Goal: Task Accomplishment & Management: Complete application form

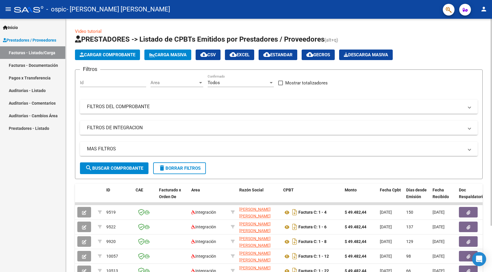
click at [113, 56] on span "Cargar Comprobante" at bounding box center [108, 54] width 56 height 5
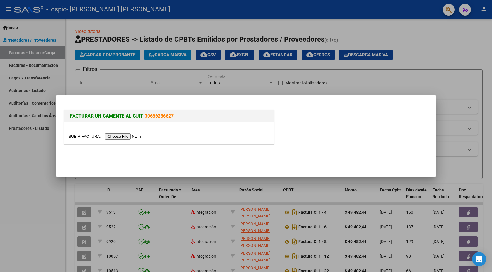
click at [136, 136] on input "file" at bounding box center [105, 136] width 74 height 6
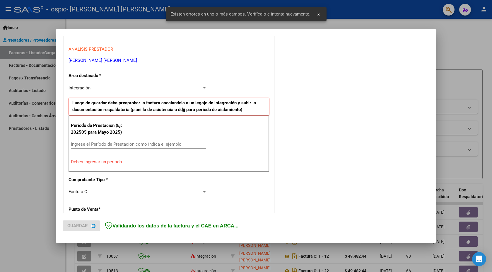
scroll to position [104, 0]
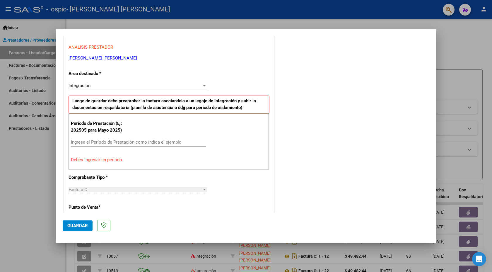
click at [104, 143] on input "Ingrese el Período de Prestación como indica el ejemplo" at bounding box center [138, 141] width 135 height 5
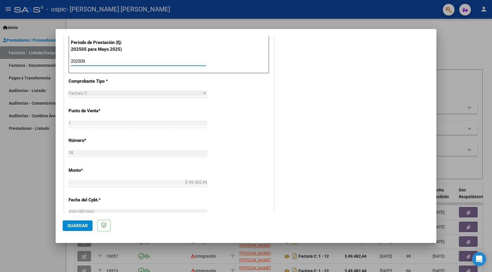
scroll to position [237, 0]
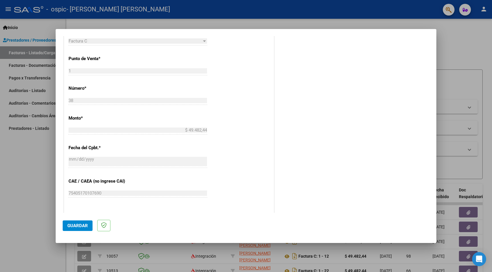
type input "202509"
click at [82, 224] on span "Guardar" at bounding box center [77, 225] width 20 height 5
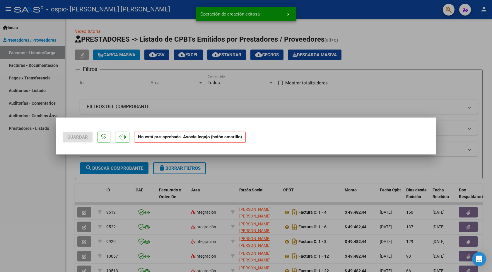
scroll to position [0, 0]
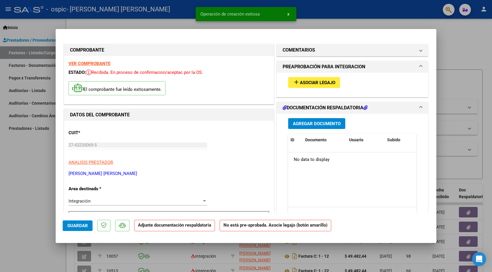
click at [327, 80] on span "Asociar Legajo" at bounding box center [317, 82] width 35 height 5
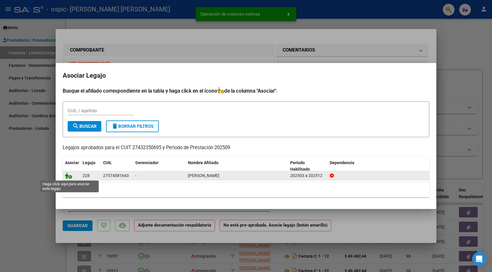
click at [69, 175] on icon at bounding box center [68, 175] width 7 height 6
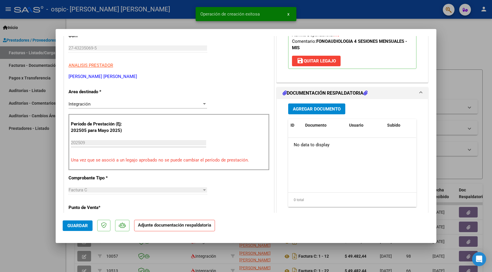
scroll to position [127, 0]
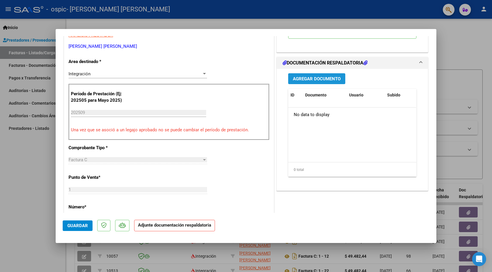
click at [322, 78] on span "Agregar Documento" at bounding box center [317, 78] width 48 height 5
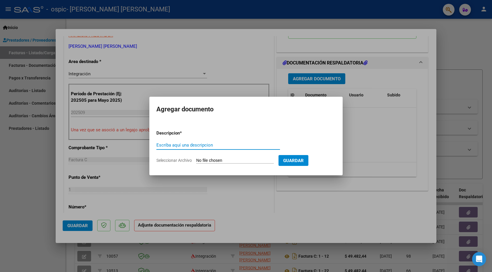
click at [224, 160] on input "Seleccionar Archivo" at bounding box center [235, 161] width 78 height 6
click at [231, 160] on input "Seleccionar Archivo" at bounding box center [235, 161] width 78 height 6
type input "C:\fakepath\Yarela [PERSON_NAME] sep.pdf"
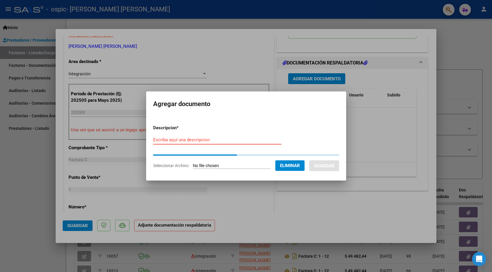
click at [191, 142] on input "Escriba aquí una descripcion" at bounding box center [217, 139] width 128 height 5
type input "p"
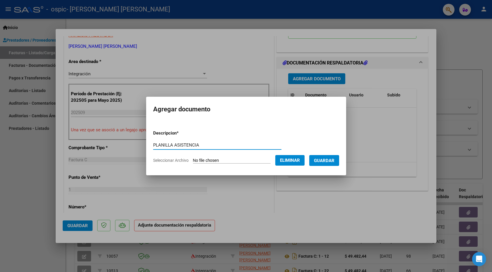
type input "PLANILLA ASISTENCIA"
click at [324, 161] on span "Guardar" at bounding box center [324, 160] width 20 height 5
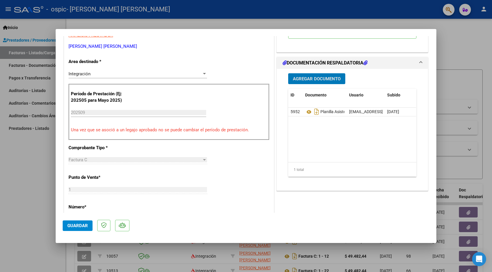
click at [310, 80] on span "Agregar Documento" at bounding box center [317, 78] width 48 height 5
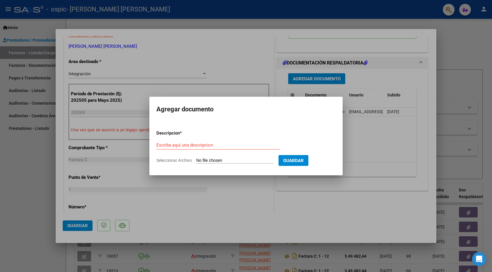
click at [222, 160] on input "Seleccionar Archivo" at bounding box center [235, 161] width 78 height 6
type input "C:\fakepath\[PERSON_NAME].pdf"
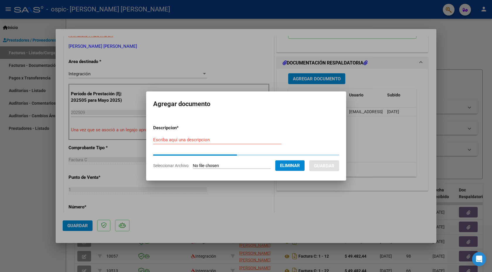
click at [191, 144] on div "Escriba aquí una descripcion" at bounding box center [217, 142] width 128 height 14
click at [192, 142] on input "Escriba aquí una descripcion" at bounding box center [217, 139] width 128 height 5
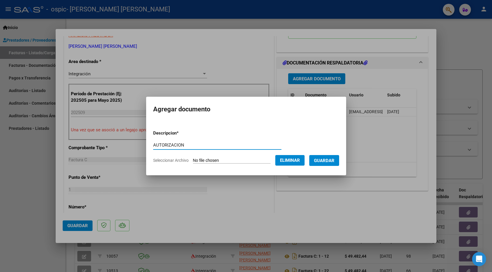
type input "AUTORIZACION"
click at [332, 163] on button "Guardar" at bounding box center [324, 160] width 30 height 11
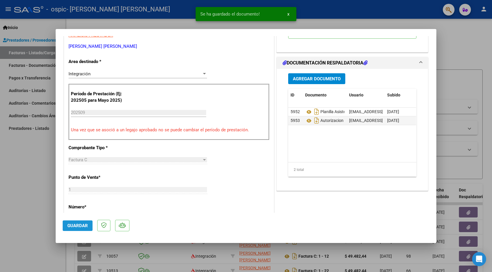
click at [84, 226] on span "Guardar" at bounding box center [77, 225] width 20 height 5
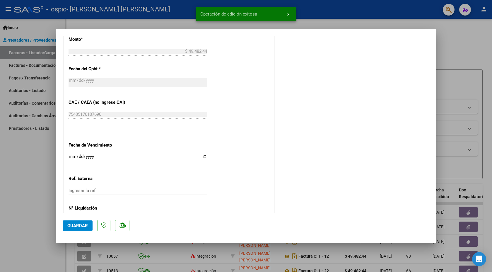
scroll to position [346, 0]
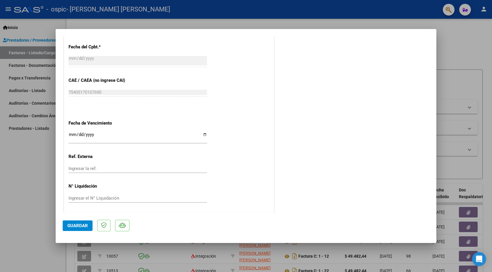
click at [39, 182] on div at bounding box center [246, 136] width 492 height 272
type input "$ 0,00"
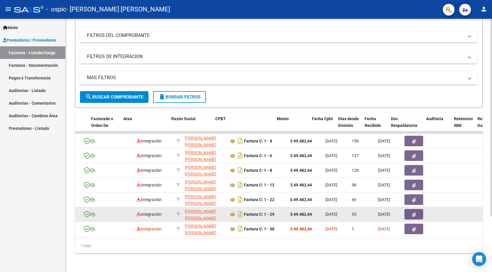
scroll to position [0, 68]
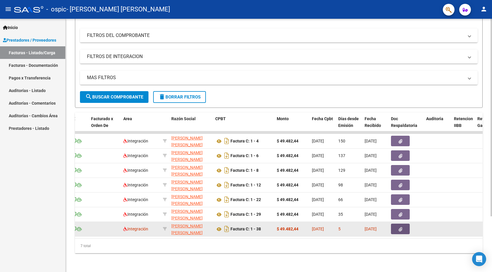
click at [396, 233] on button "button" at bounding box center [400, 228] width 19 height 11
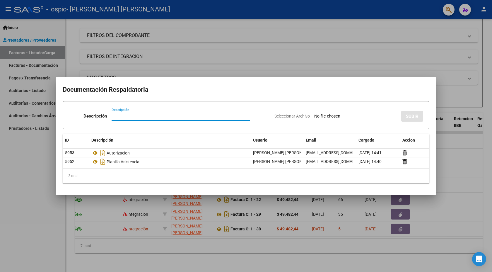
click at [483, 126] on div at bounding box center [246, 136] width 492 height 272
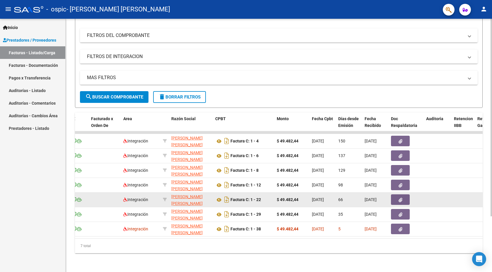
click at [401, 198] on icon "button" at bounding box center [400, 200] width 4 height 4
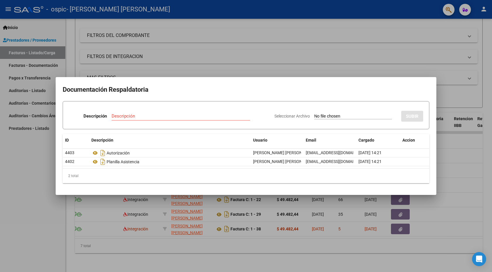
click at [479, 112] on div at bounding box center [246, 136] width 492 height 272
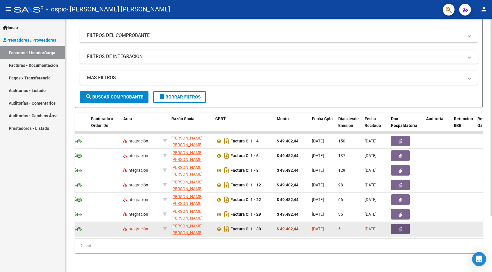
click at [401, 228] on icon "button" at bounding box center [400, 229] width 4 height 4
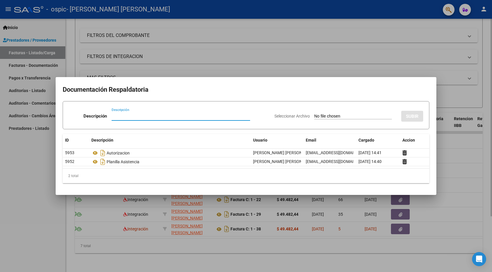
click at [341, 24] on div at bounding box center [246, 136] width 492 height 272
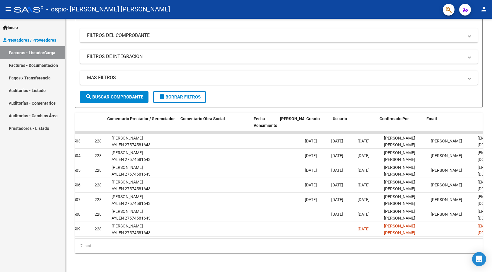
scroll to position [0, 826]
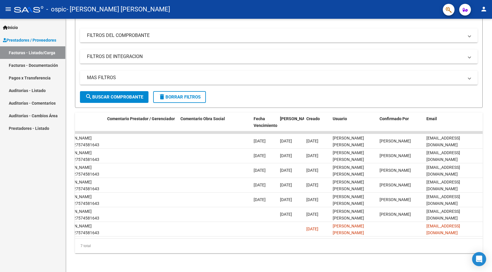
click at [483, 4] on button "person" at bounding box center [484, 10] width 12 height 12
click at [459, 40] on mat-icon "exit_to_app" at bounding box center [461, 38] width 7 height 7
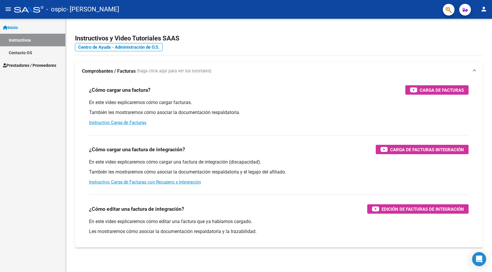
click at [35, 27] on link "Inicio" at bounding box center [32, 27] width 65 height 13
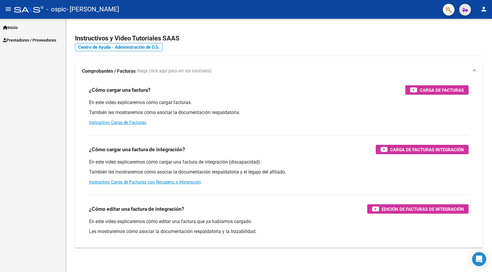
click at [469, 9] on button "button" at bounding box center [465, 10] width 12 height 12
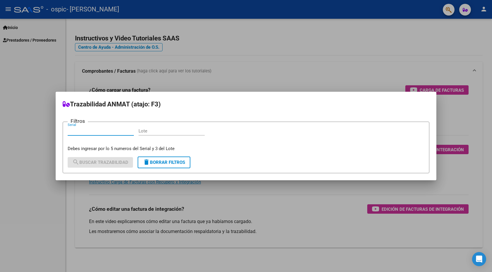
click at [426, 34] on div at bounding box center [246, 136] width 492 height 272
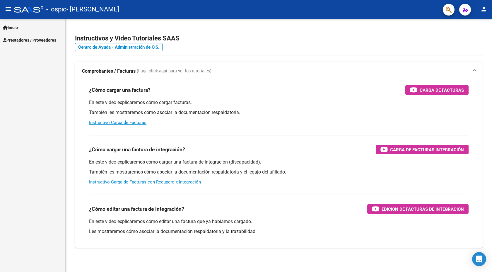
click at [28, 40] on span "Prestadores / Proveedores" at bounding box center [29, 40] width 53 height 6
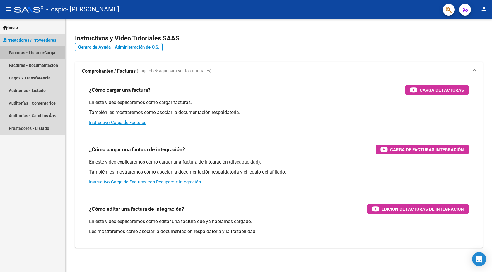
click at [27, 54] on link "Facturas - Listado/Carga" at bounding box center [32, 52] width 65 height 13
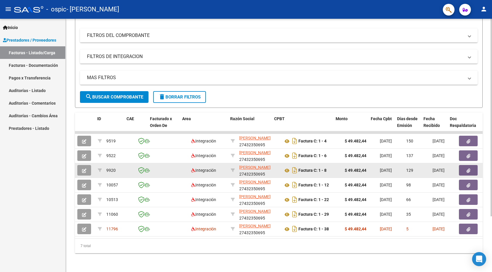
scroll to position [0, 28]
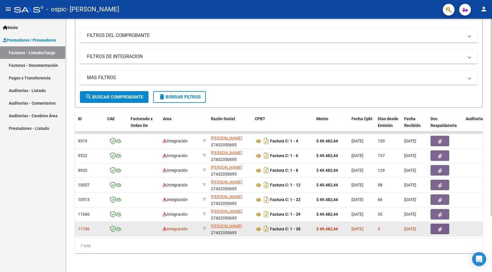
click at [440, 230] on icon "button" at bounding box center [440, 229] width 4 height 4
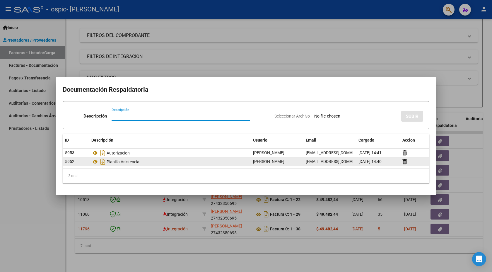
click at [152, 164] on div "Planilla Asistencia" at bounding box center [169, 161] width 157 height 9
click at [404, 163] on icon at bounding box center [404, 162] width 4 height 6
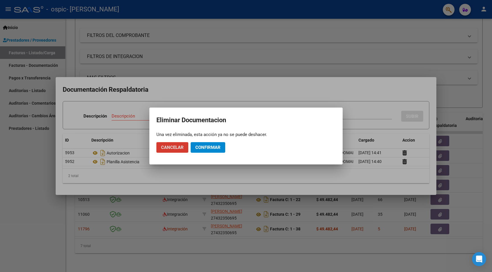
click at [180, 148] on span "Cancelar" at bounding box center [172, 147] width 23 height 5
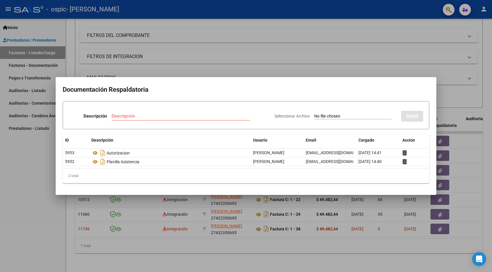
click at [142, 119] on div "Descripción" at bounding box center [180, 115] width 138 height 9
click at [326, 116] on input "Seleccionar Archivo" at bounding box center [353, 117] width 78 height 6
click at [360, 118] on input "Seleccionar Archivo" at bounding box center [353, 117] width 78 height 6
type input "C:\fakepath\Yarela septiembre .pdf"
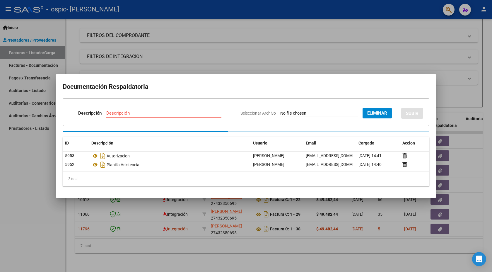
click at [176, 116] on input "Descripción" at bounding box center [163, 112] width 115 height 5
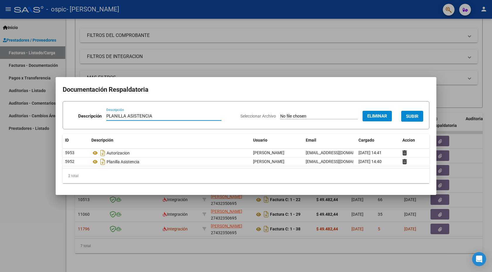
type input "PLANILLA ASISTENCIA"
click at [377, 120] on button "Eliminar" at bounding box center [376, 116] width 29 height 11
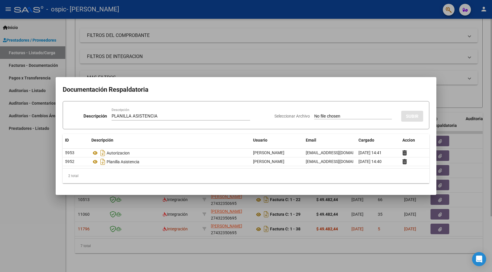
click at [256, 43] on div at bounding box center [246, 136] width 492 height 272
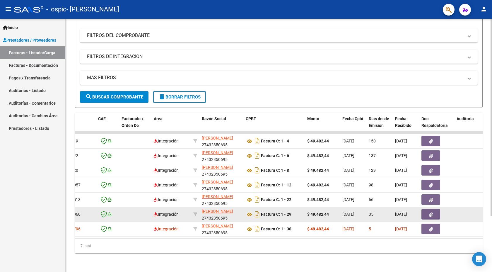
scroll to position [0, 0]
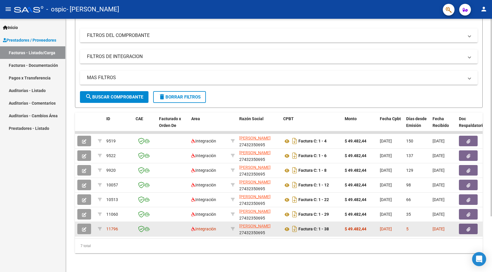
click at [471, 229] on button "button" at bounding box center [468, 228] width 19 height 11
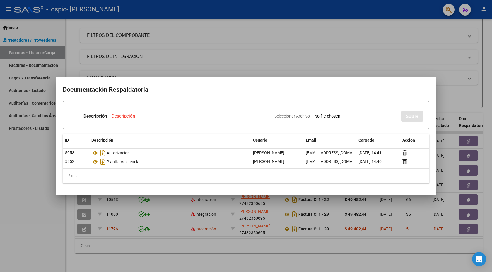
click at [330, 115] on input "Seleccionar Archivo" at bounding box center [353, 117] width 78 height 6
type input "C:\fakepath\Yarela septiembre .pdf"
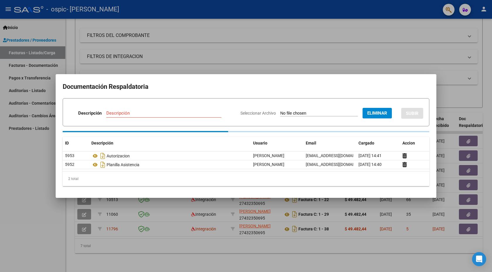
click at [169, 112] on input "Descripción" at bounding box center [163, 112] width 115 height 5
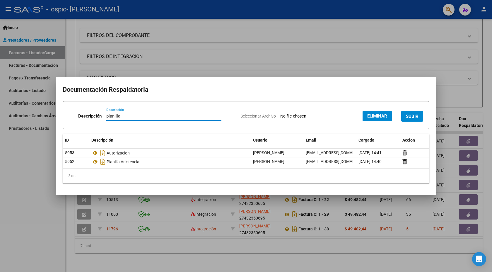
type input "planilla"
click at [418, 115] on button "SUBIR" at bounding box center [412, 116] width 22 height 11
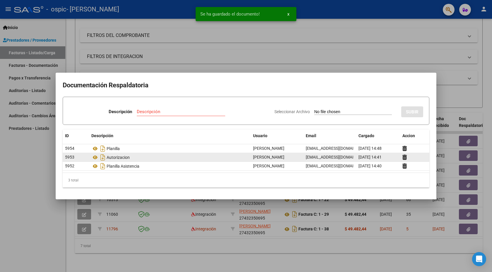
click at [262, 155] on span "[PERSON_NAME] [PERSON_NAME]" at bounding box center [268, 157] width 31 height 5
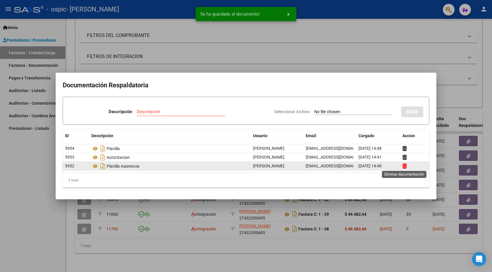
click at [405, 166] on icon at bounding box center [404, 166] width 4 height 6
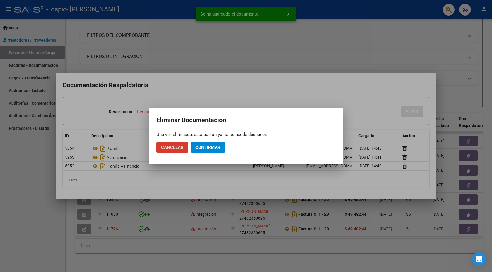
click at [201, 149] on span "Confirmar" at bounding box center [207, 147] width 25 height 5
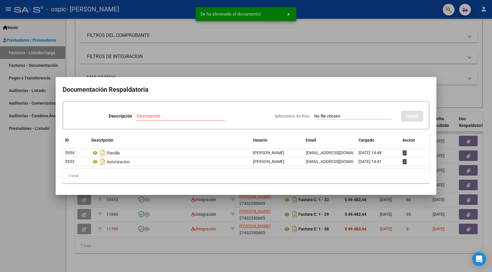
click at [360, 52] on div at bounding box center [246, 136] width 492 height 272
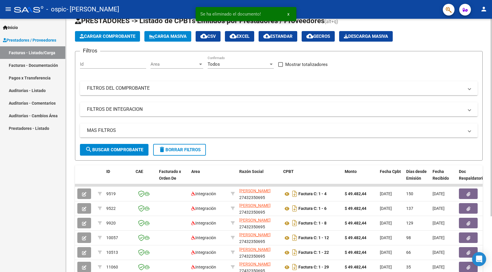
scroll to position [8, 0]
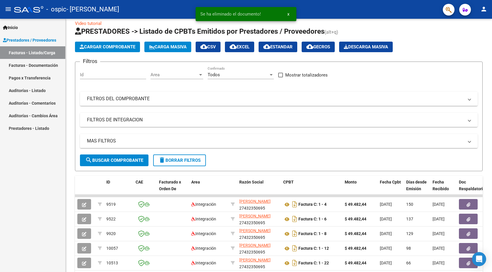
click at [484, 12] on mat-icon "person" at bounding box center [483, 9] width 7 height 7
click at [465, 40] on button "exit_to_app Salir" at bounding box center [472, 39] width 36 height 14
